Goal: Information Seeking & Learning: Learn about a topic

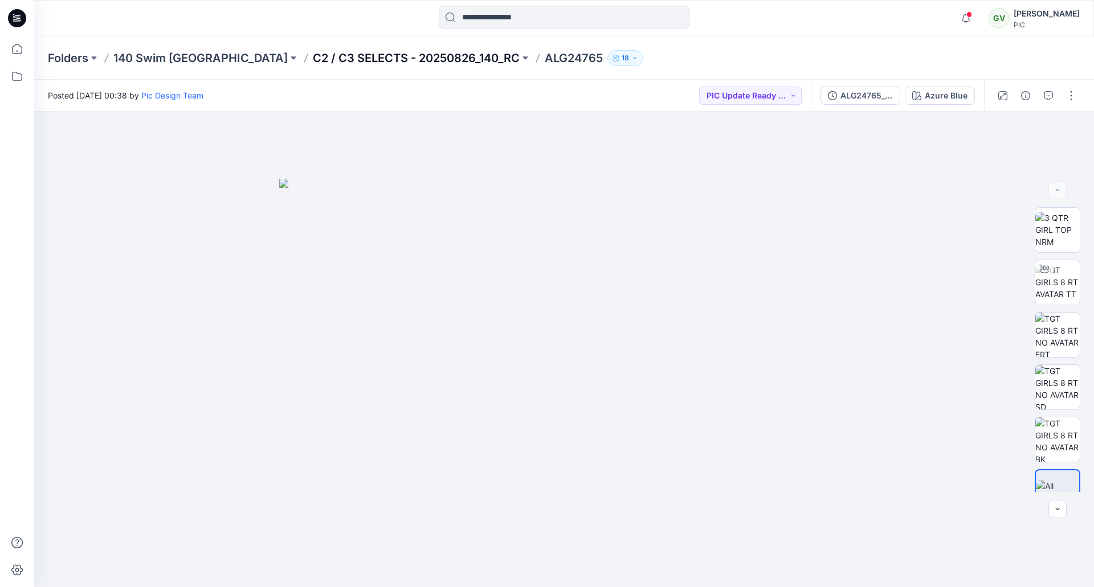
click at [339, 56] on p "C2 / C3 SELECTS - 20250826_140_RC" at bounding box center [416, 58] width 207 height 16
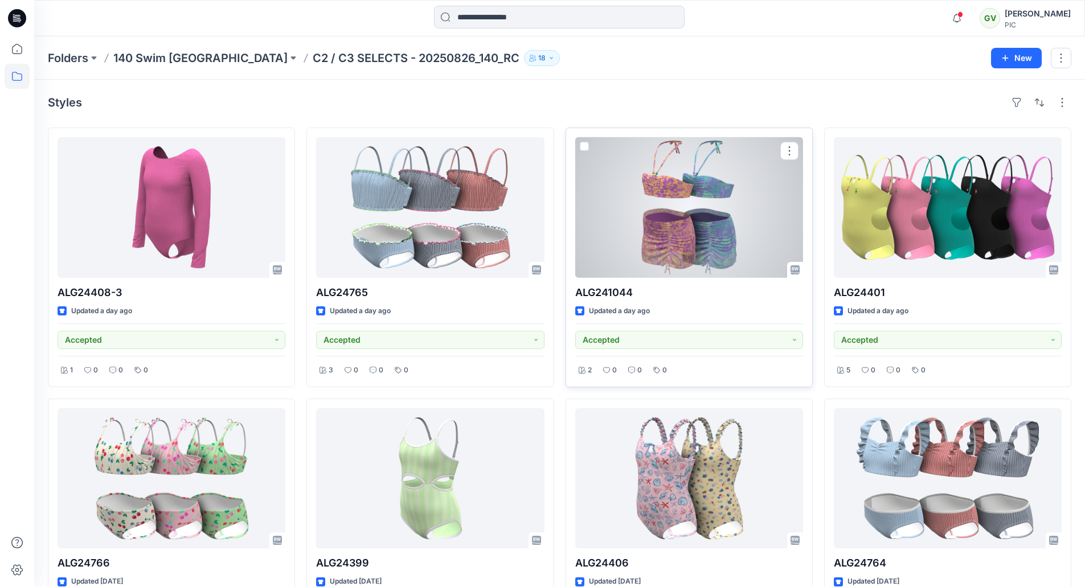
click at [632, 240] on div at bounding box center [689, 207] width 228 height 141
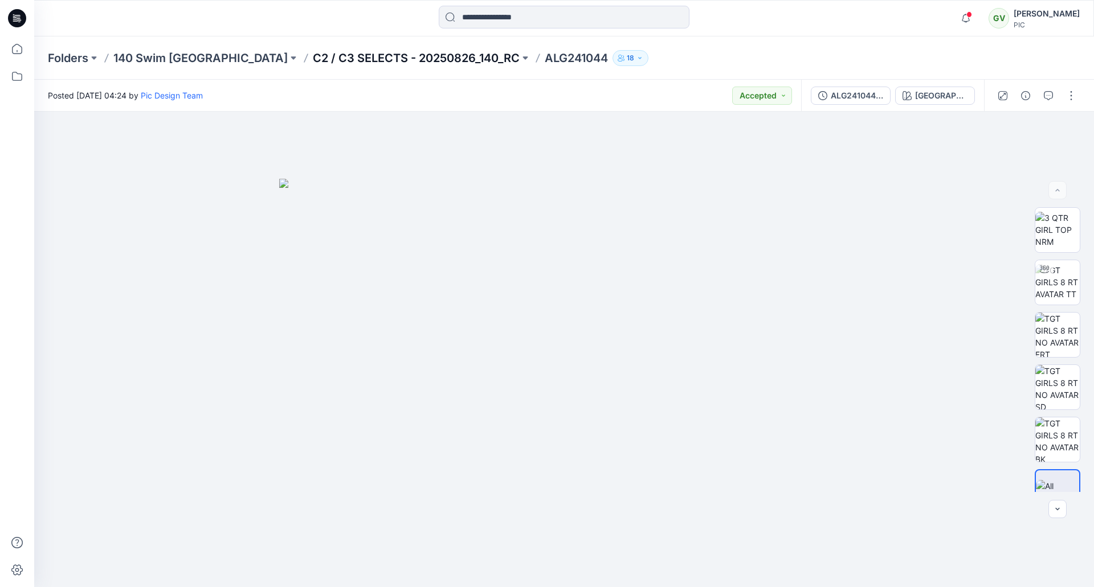
click at [313, 63] on p "C2 / C3 SELECTS - 20250826_140_RC" at bounding box center [416, 58] width 207 height 16
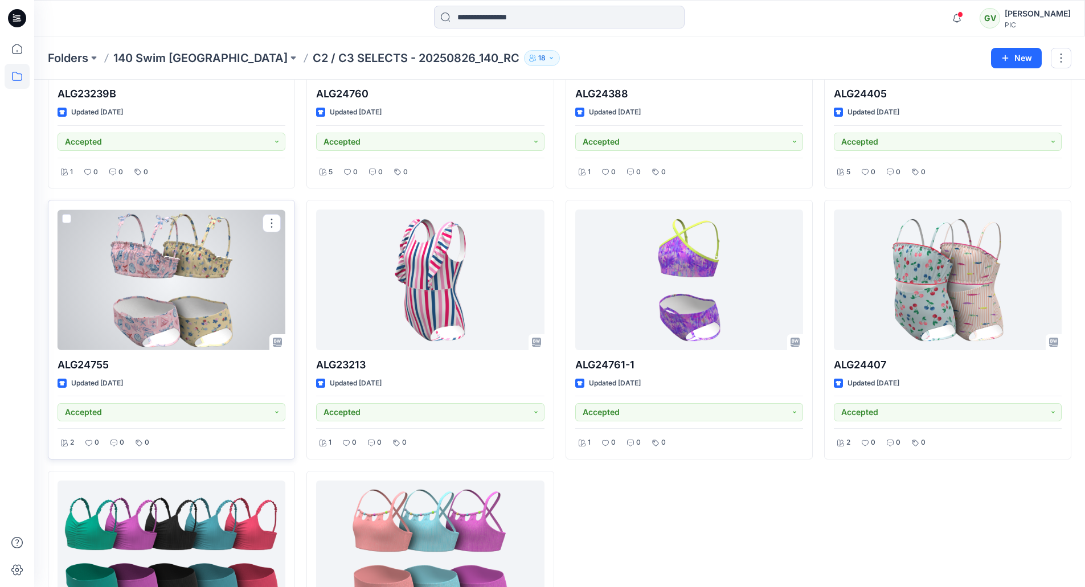
scroll to position [898, 0]
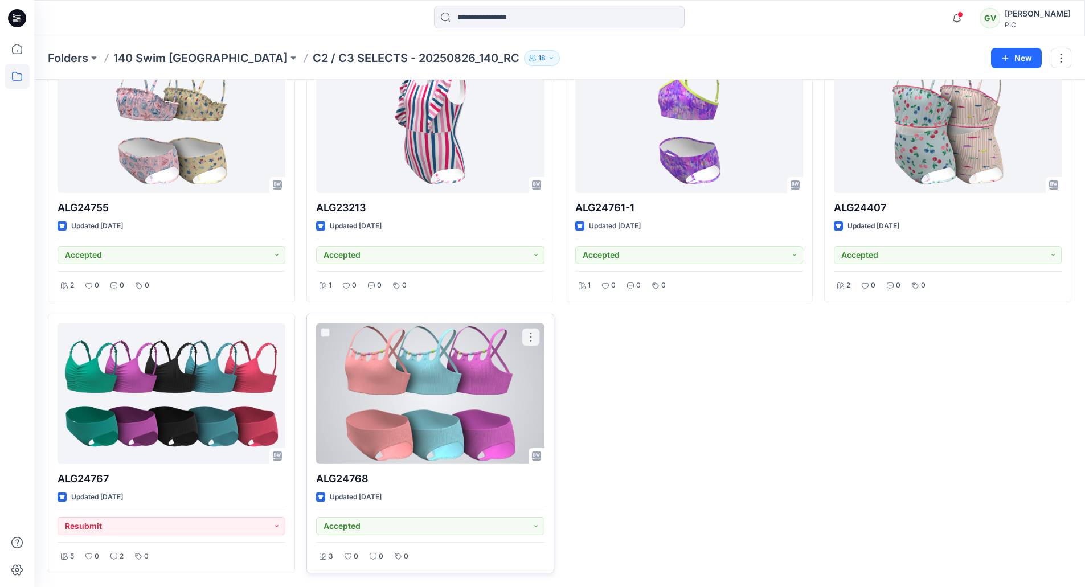
click at [426, 397] on div at bounding box center [430, 394] width 228 height 141
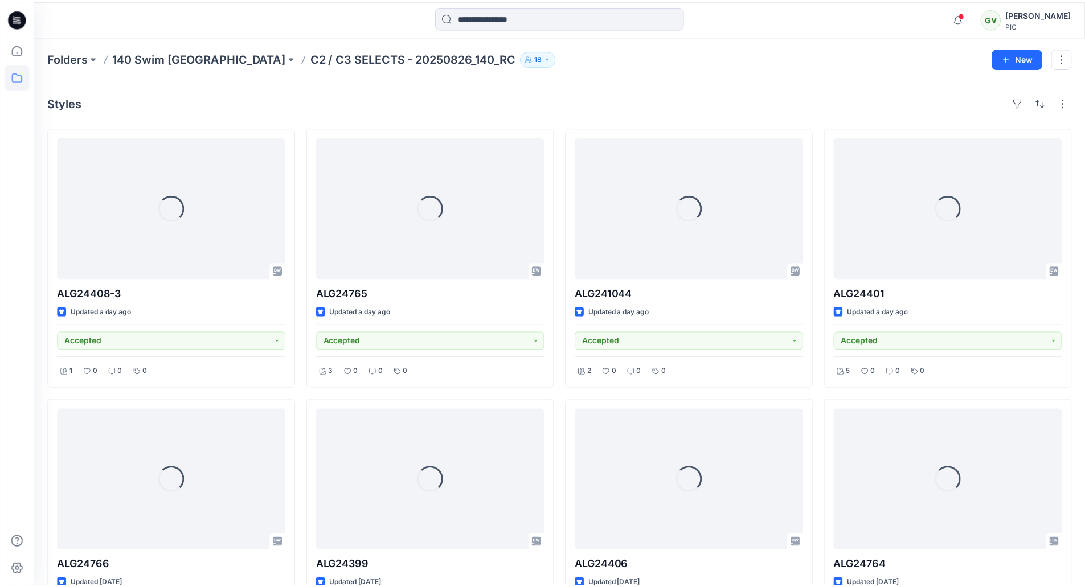
scroll to position [898, 0]
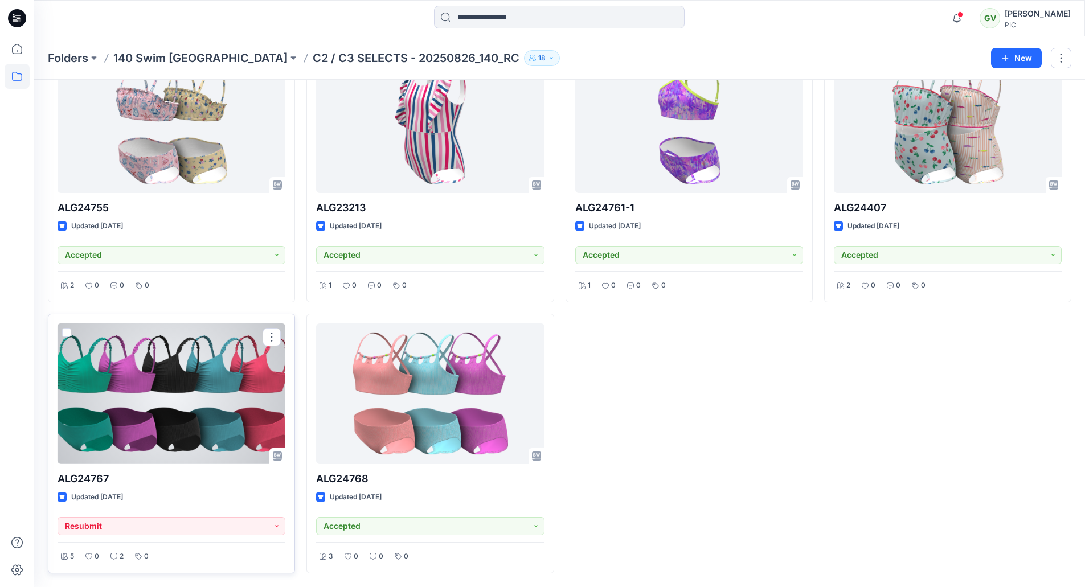
click at [193, 408] on div at bounding box center [172, 394] width 228 height 141
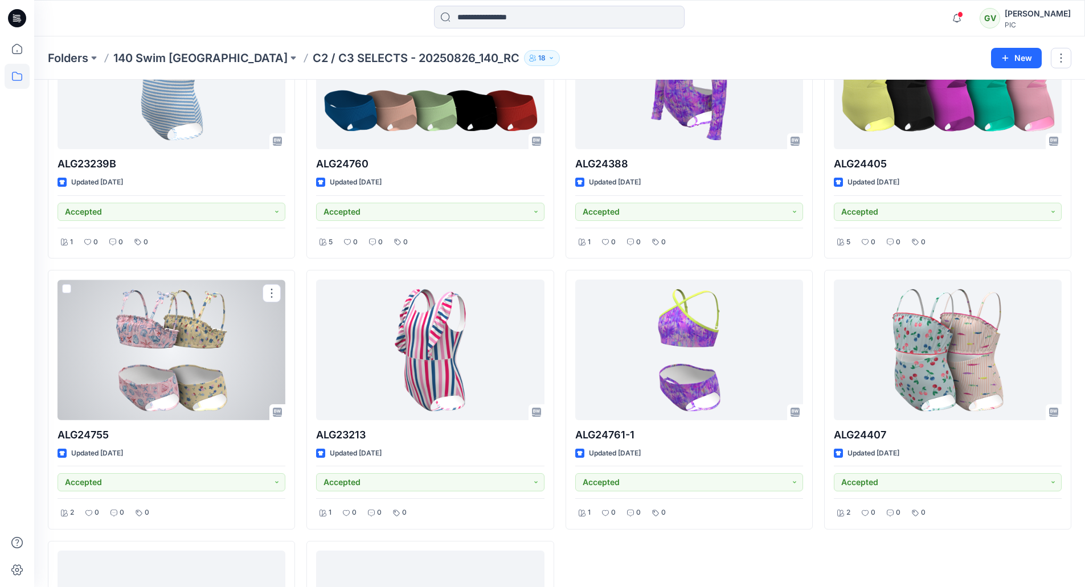
scroll to position [670, 0]
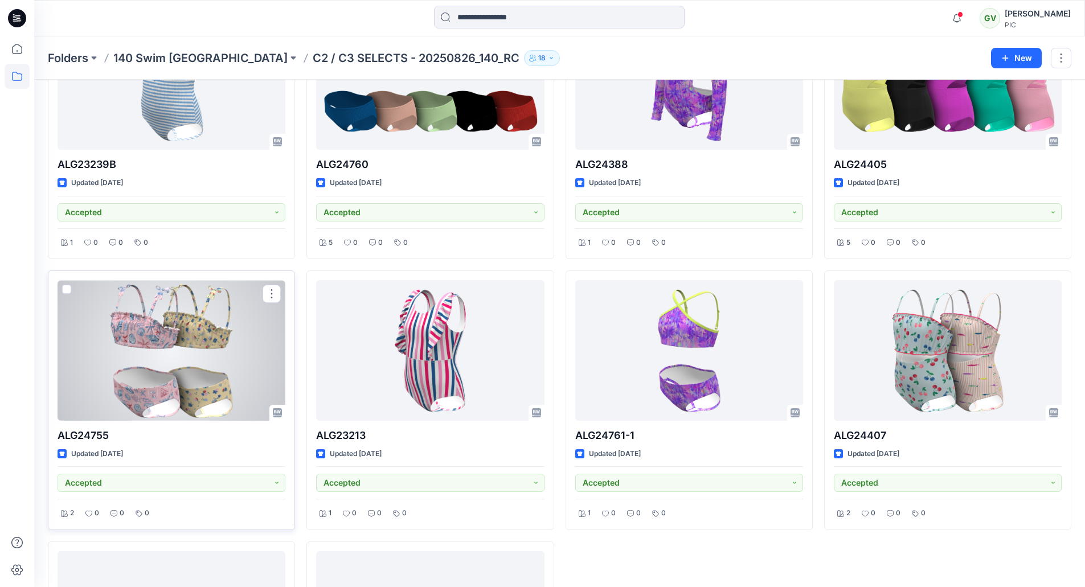
click at [171, 324] on div at bounding box center [172, 350] width 228 height 141
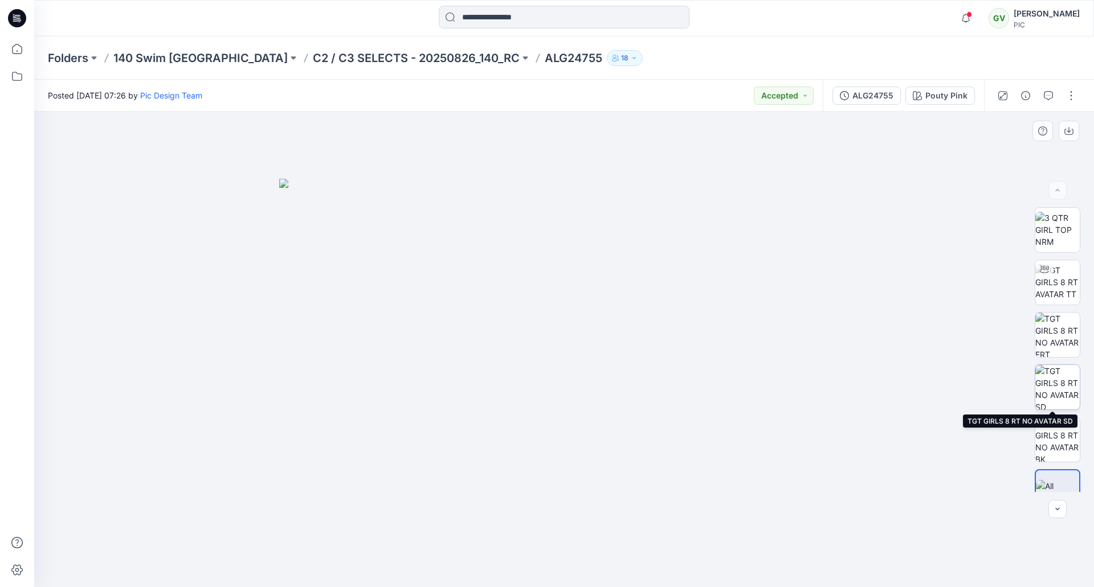
click at [1053, 389] on img at bounding box center [1057, 387] width 44 height 44
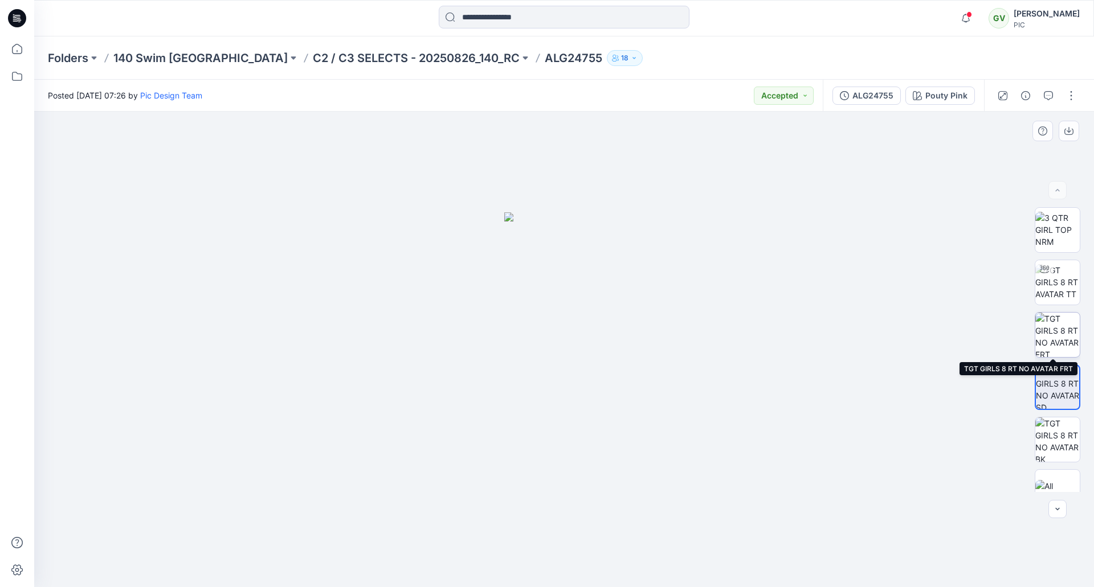
click at [1058, 342] on img at bounding box center [1057, 335] width 44 height 44
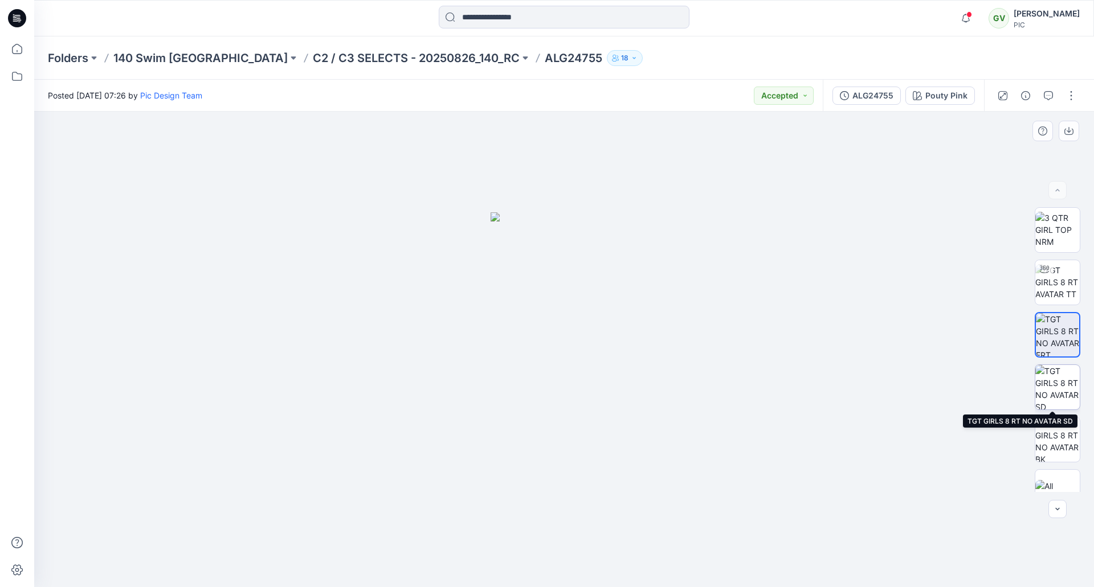
click at [1060, 404] on img at bounding box center [1057, 387] width 44 height 44
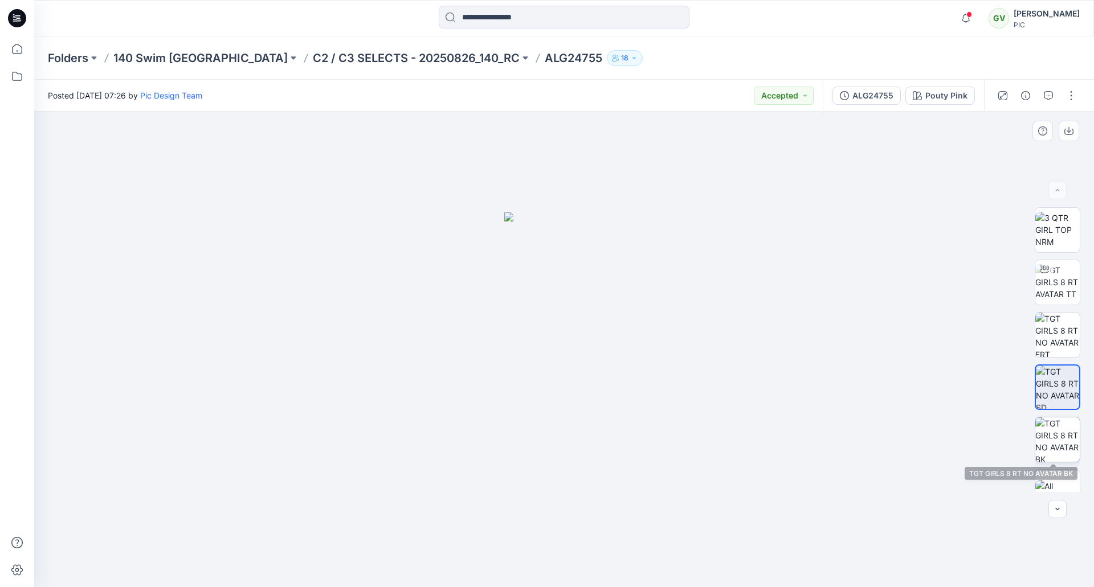
click at [1067, 446] on img at bounding box center [1057, 440] width 44 height 44
click at [1062, 387] on img at bounding box center [1057, 387] width 44 height 44
click at [1058, 337] on img at bounding box center [1057, 335] width 44 height 44
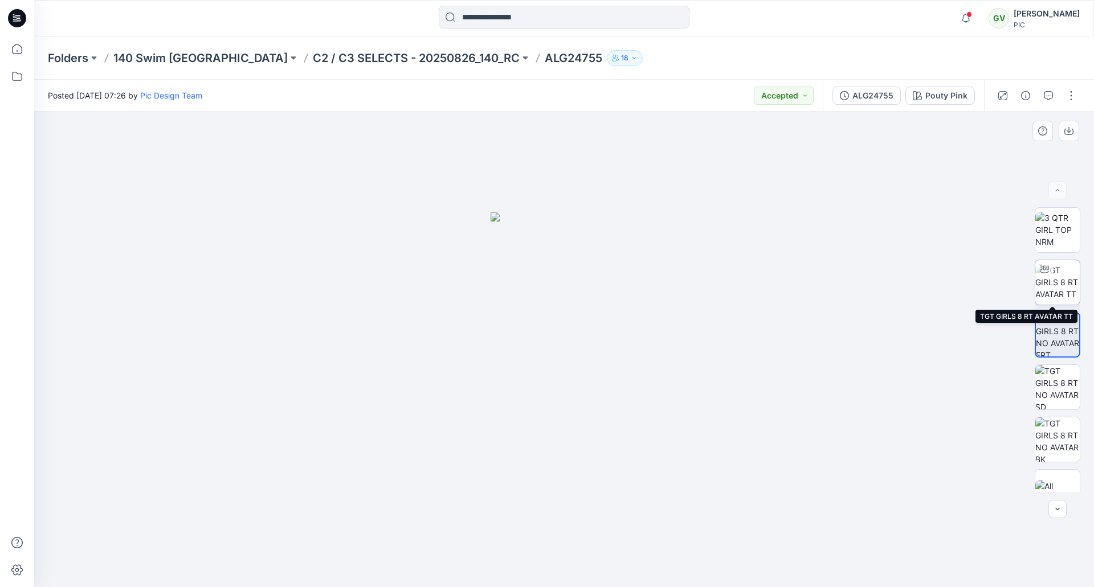
click at [1056, 274] on img at bounding box center [1057, 282] width 44 height 36
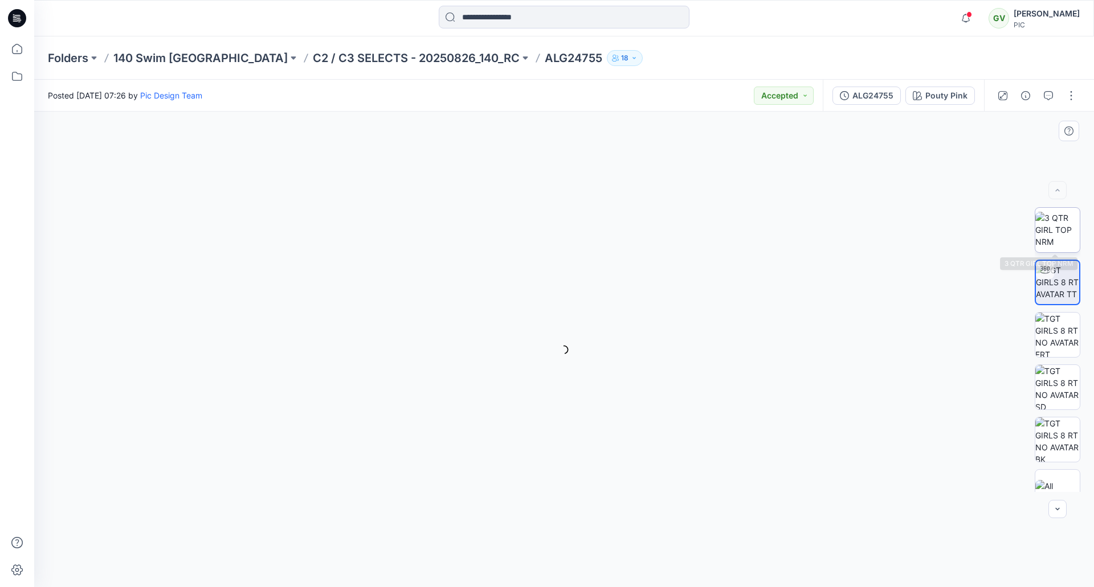
click at [1059, 226] on img at bounding box center [1057, 230] width 44 height 36
click at [387, 63] on p "C2 / C3 SELECTS - 20250826_140_RC" at bounding box center [416, 58] width 207 height 16
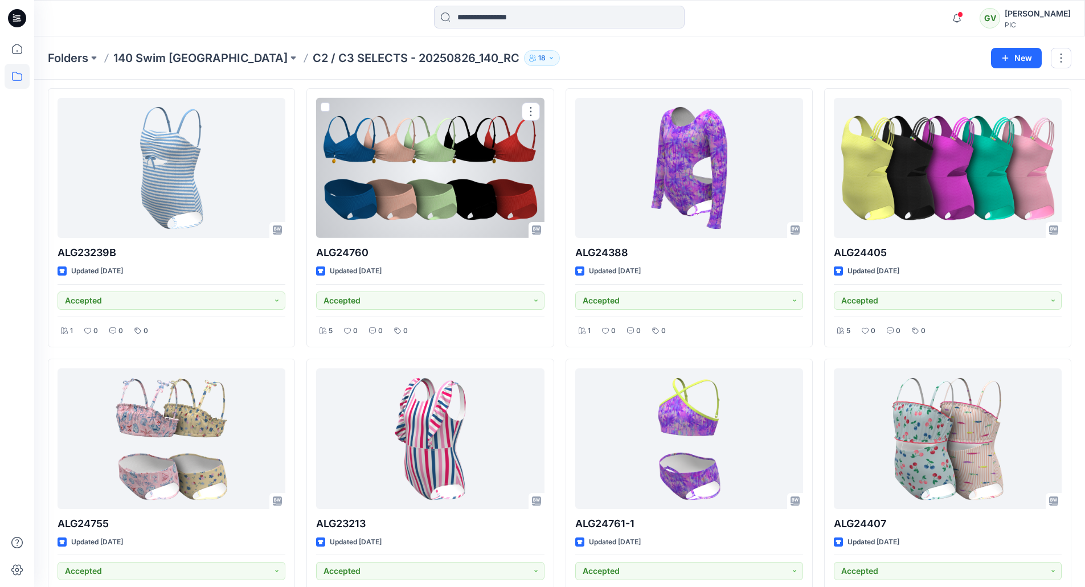
scroll to position [798, 0]
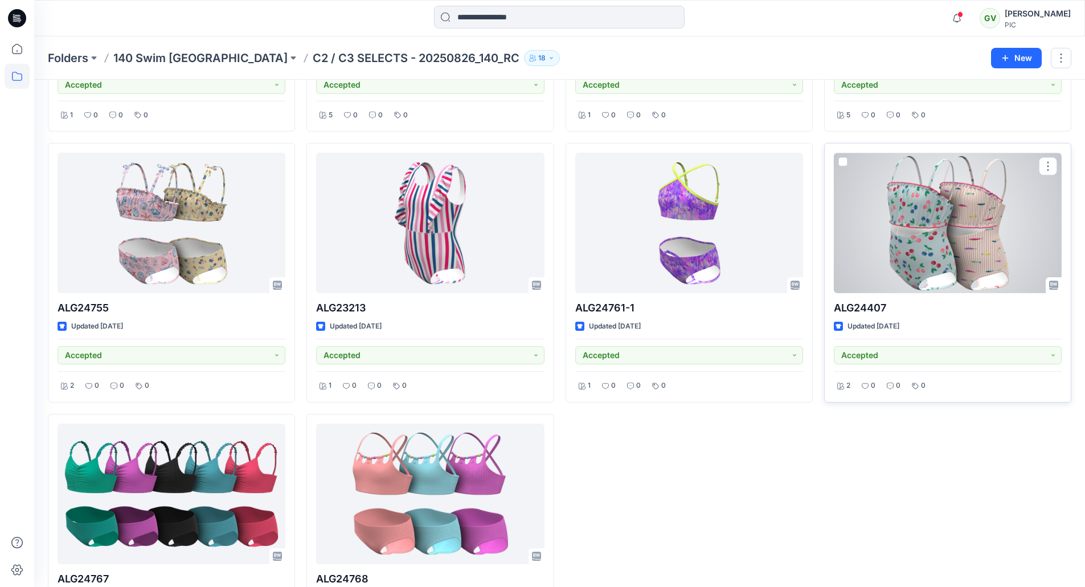
click at [1007, 255] on div at bounding box center [948, 223] width 228 height 141
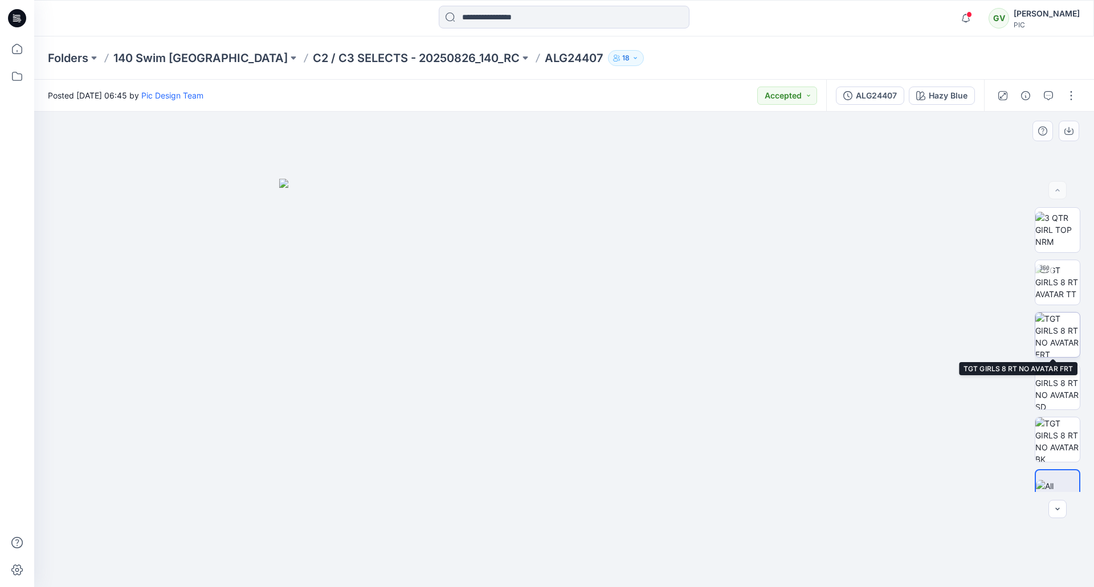
click at [1067, 338] on img at bounding box center [1057, 335] width 44 height 44
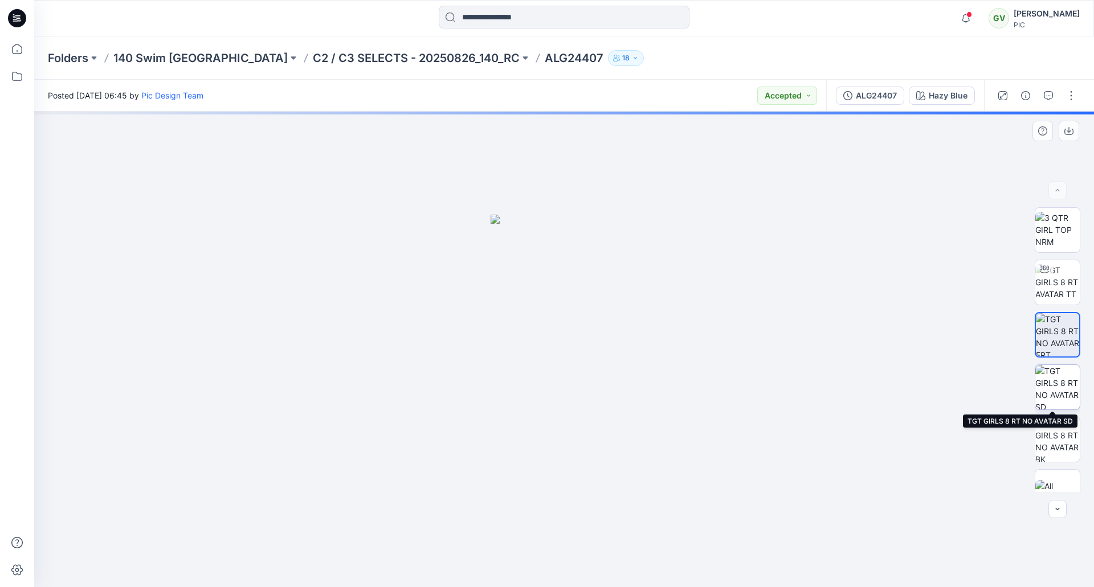
click at [1052, 389] on img at bounding box center [1057, 387] width 44 height 44
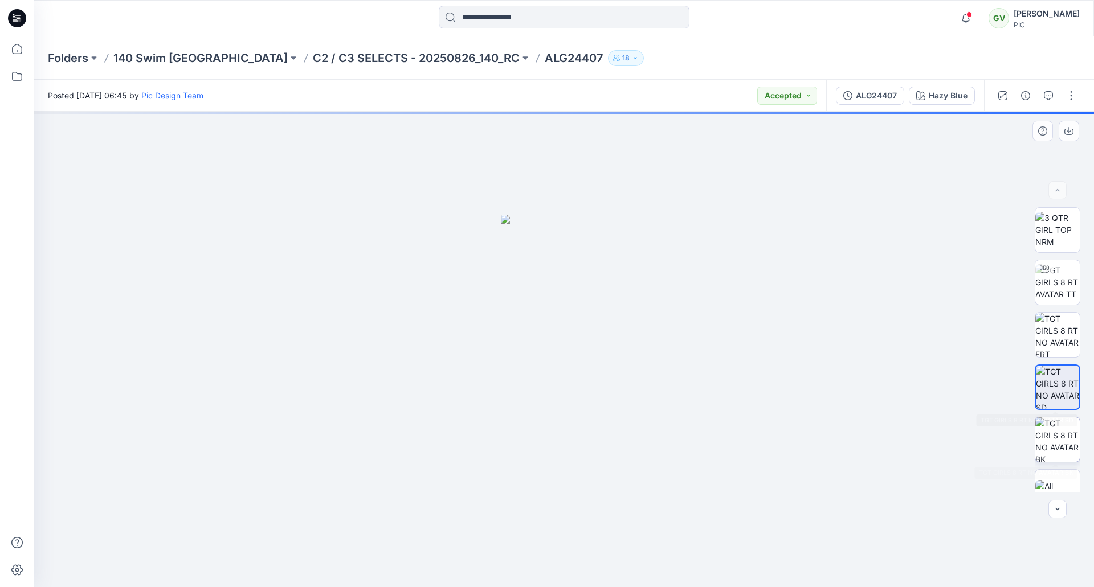
click at [1048, 431] on img at bounding box center [1057, 440] width 44 height 44
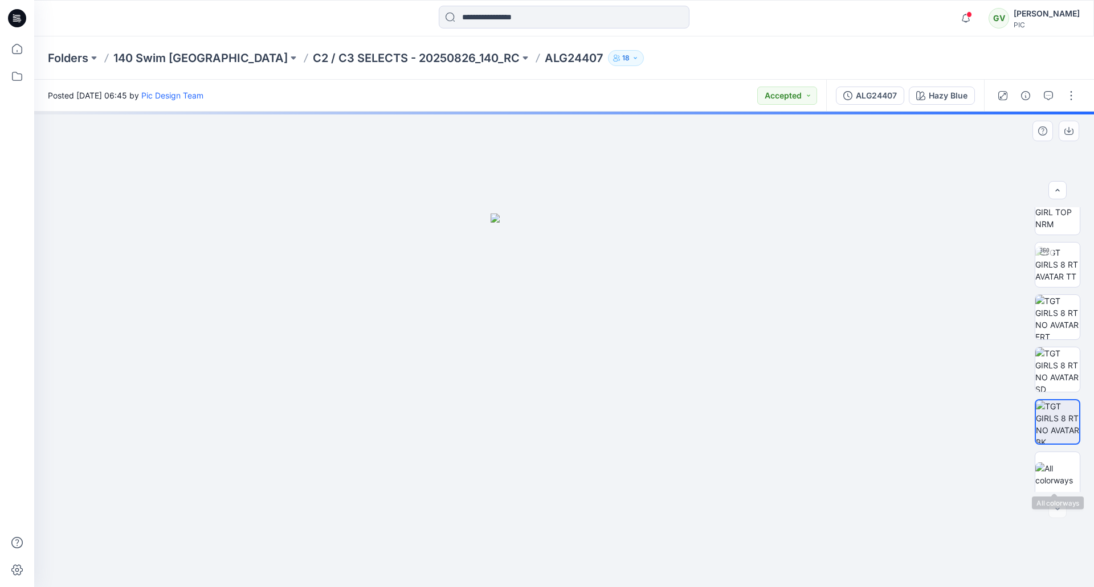
scroll to position [23, 0]
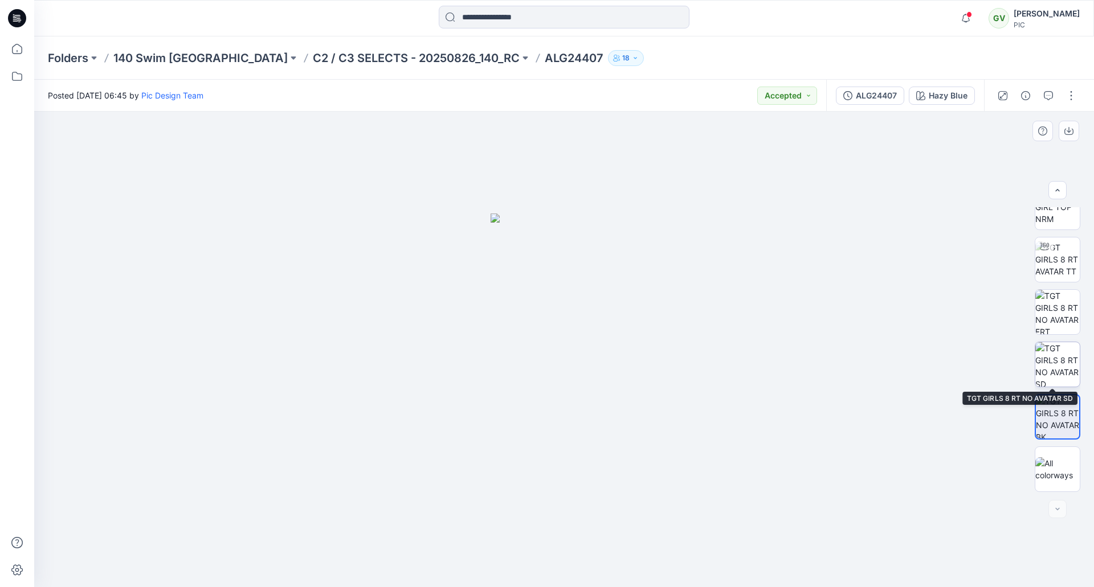
click at [1063, 353] on img at bounding box center [1057, 364] width 44 height 44
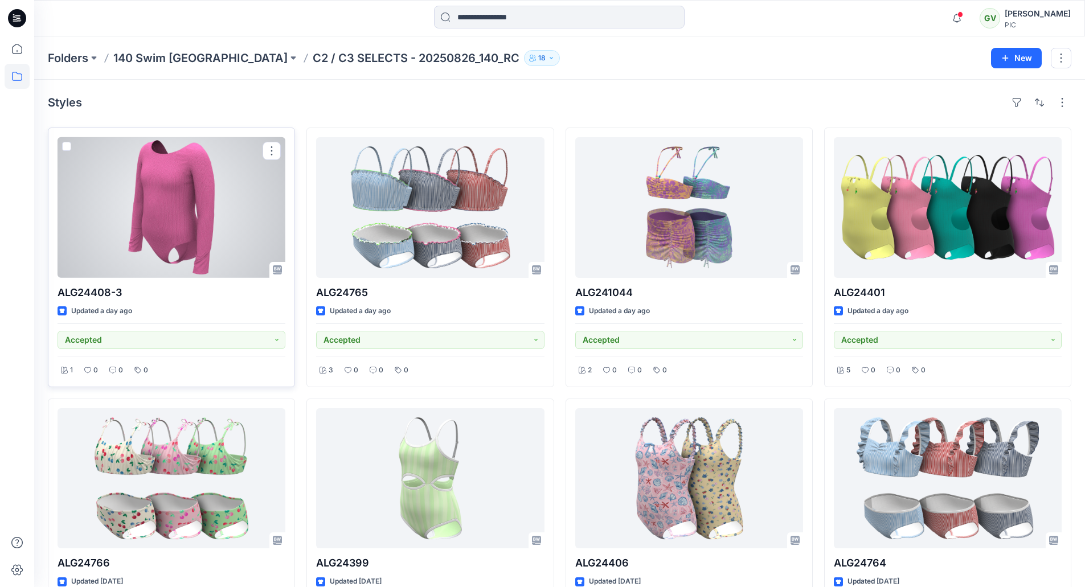
click at [156, 246] on div at bounding box center [172, 207] width 228 height 141
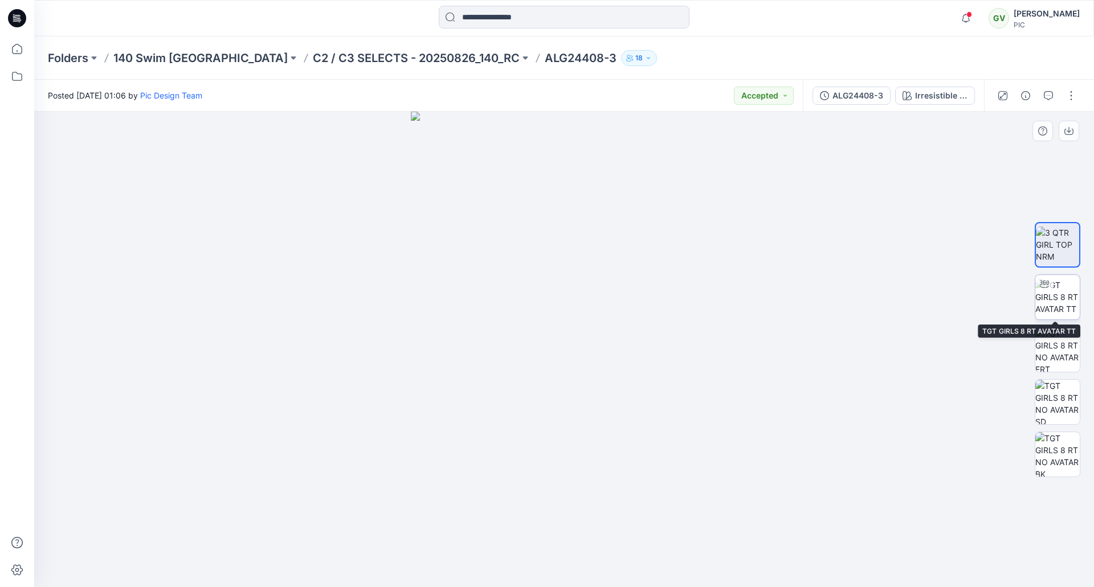
click at [1050, 304] on img at bounding box center [1057, 297] width 44 height 36
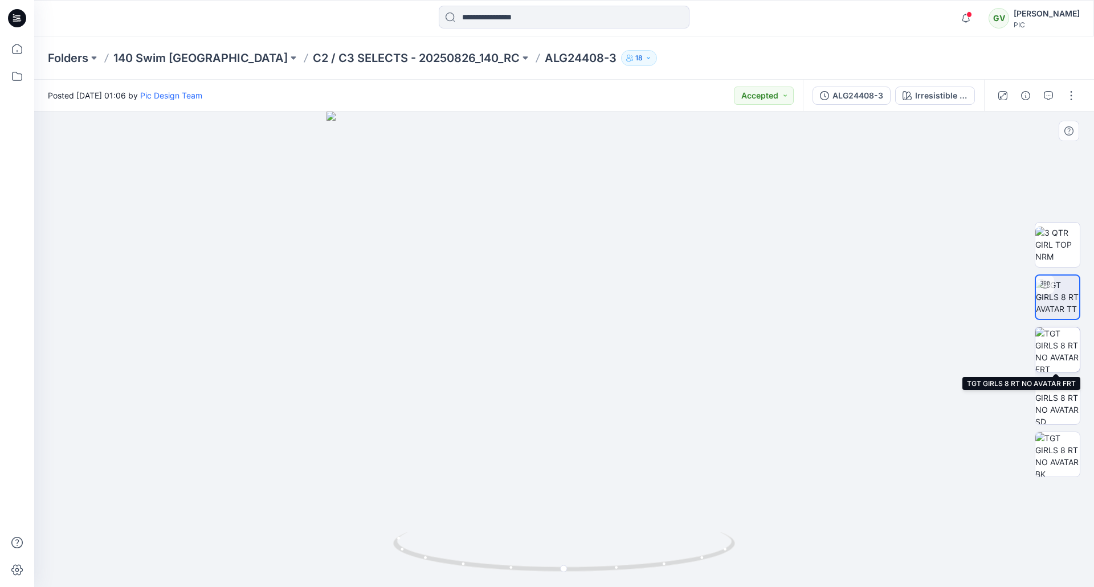
click at [1057, 341] on img at bounding box center [1057, 350] width 44 height 44
click at [1058, 380] on img at bounding box center [1057, 402] width 44 height 44
click at [1058, 346] on img at bounding box center [1057, 350] width 44 height 44
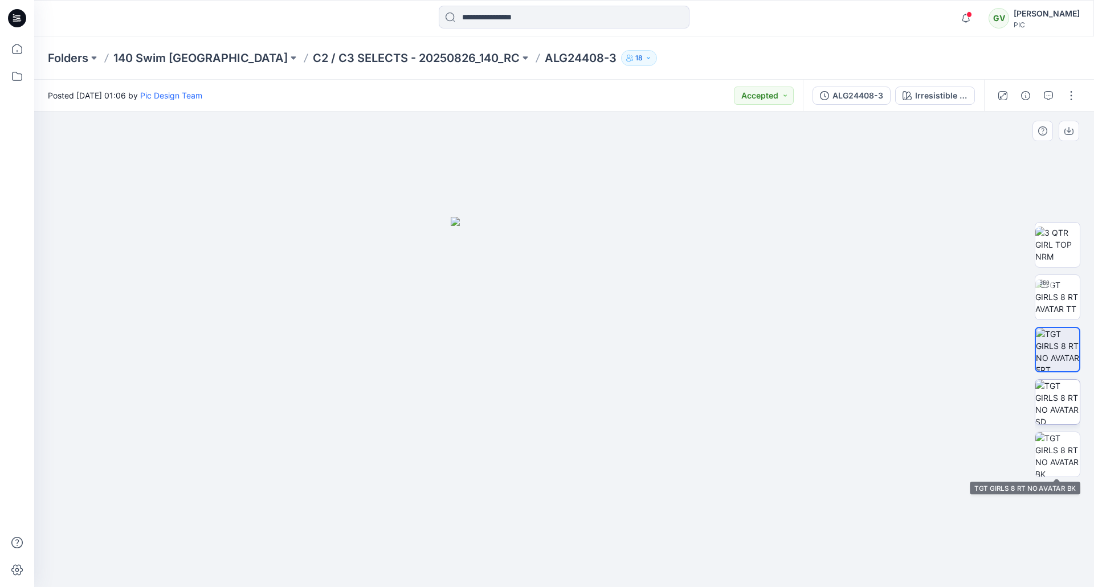
click at [1053, 416] on img at bounding box center [1057, 402] width 44 height 44
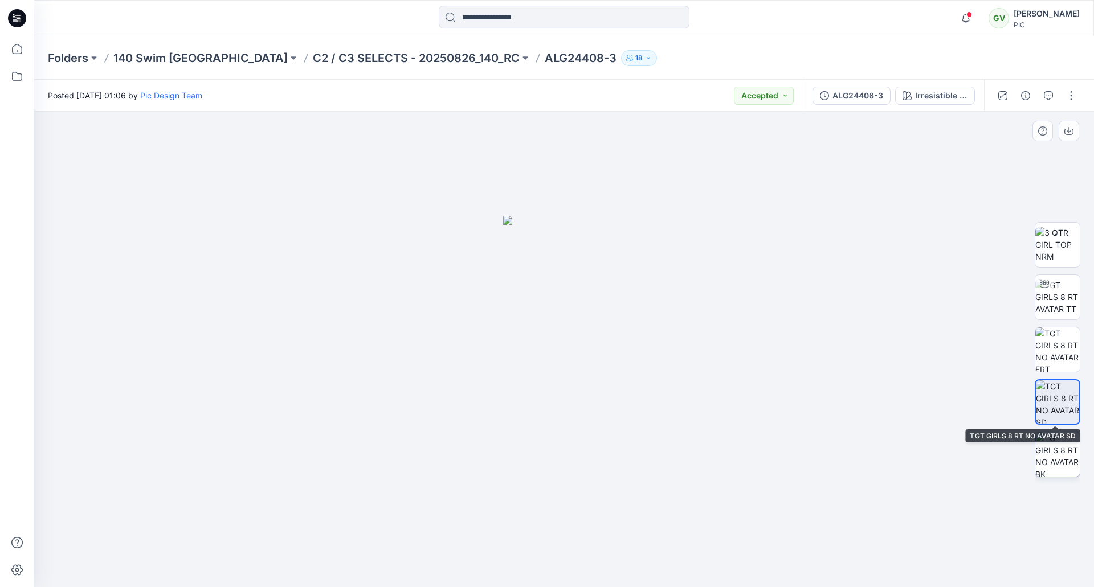
click at [1055, 444] on img at bounding box center [1057, 454] width 44 height 44
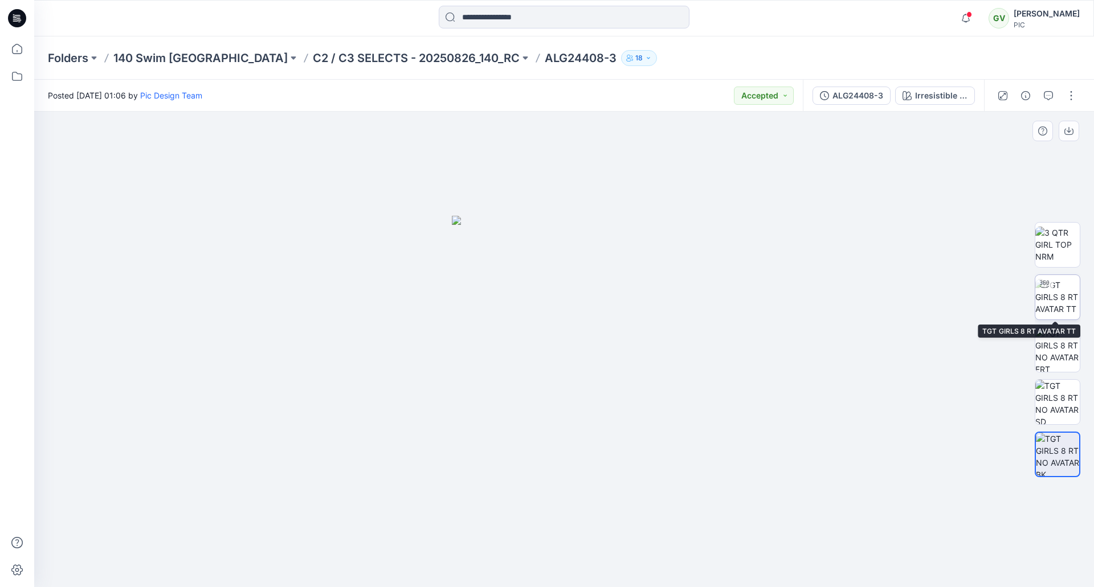
click at [1061, 296] on img at bounding box center [1057, 297] width 44 height 36
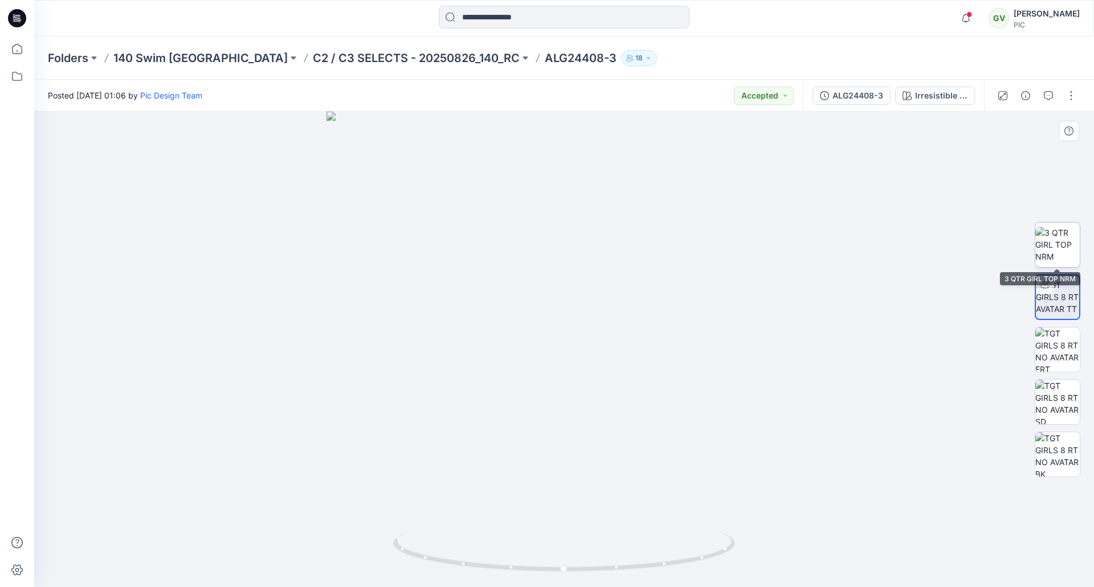
click at [1067, 232] on img at bounding box center [1057, 245] width 44 height 36
click at [18, 28] on icon at bounding box center [17, 18] width 18 height 36
